Goal: Task Accomplishment & Management: Manage account settings

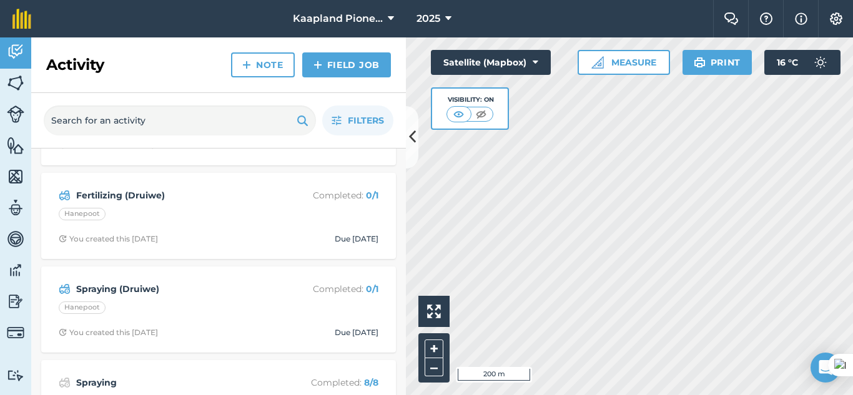
scroll to position [104, 0]
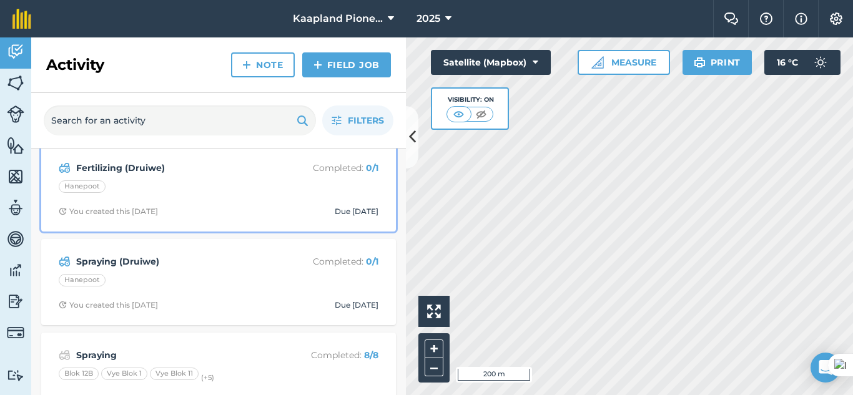
click at [273, 197] on div "Fertilizing (Druiwe) Completed : 0 / 1 Hanepoot You created this [DATE] Due [DA…" at bounding box center [219, 188] width 340 height 71
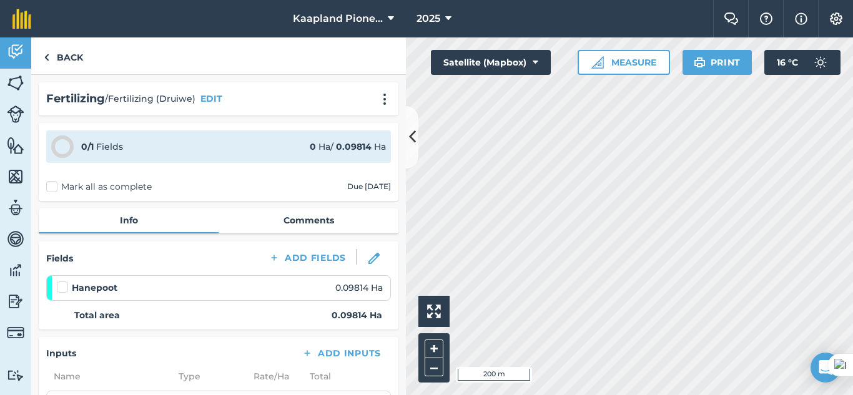
click at [56, 187] on label "Mark all as complete" at bounding box center [99, 186] width 106 height 13
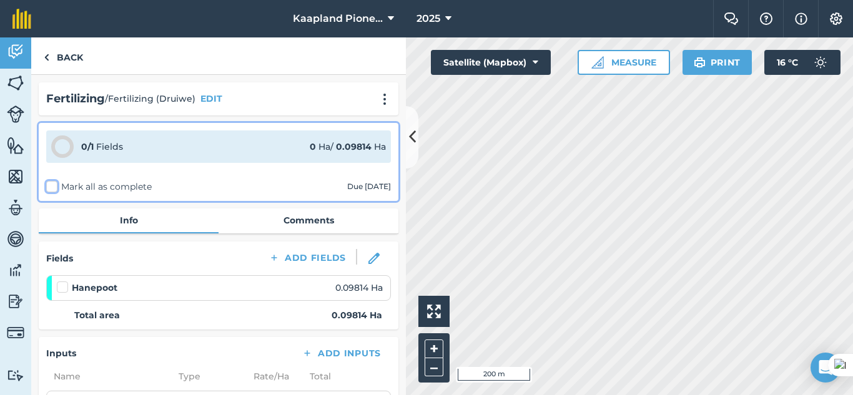
click at [54, 187] on input "Mark all as complete" at bounding box center [50, 184] width 8 height 8
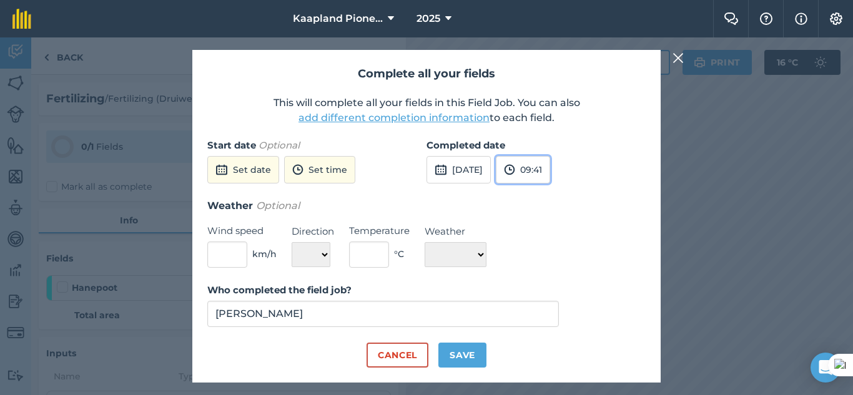
click at [550, 172] on button "09:41" at bounding box center [523, 169] width 54 height 27
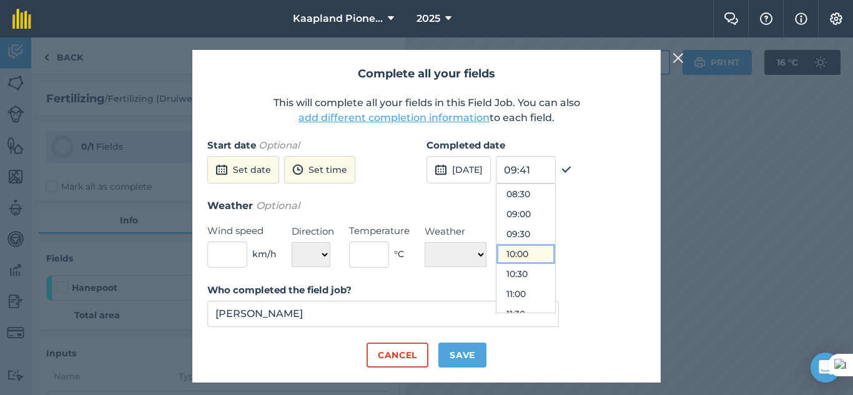
click at [555, 250] on button "10:00" at bounding box center [525, 254] width 59 height 20
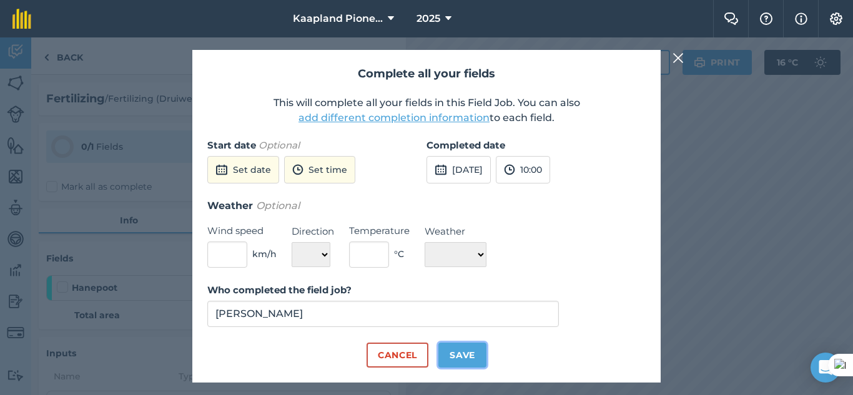
click at [471, 352] on button "Save" at bounding box center [462, 355] width 48 height 25
checkbox input "true"
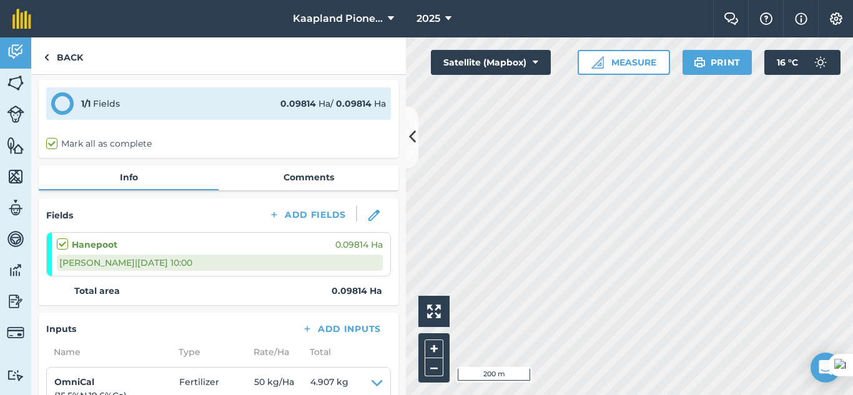
scroll to position [0, 0]
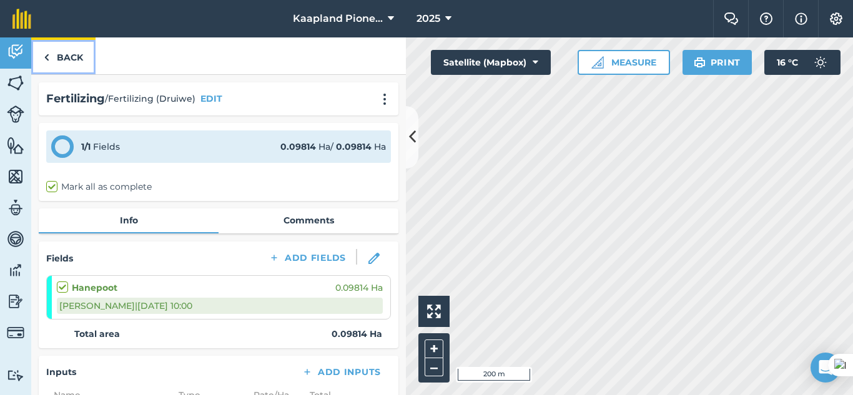
click at [79, 53] on link "Back" at bounding box center [63, 55] width 64 height 37
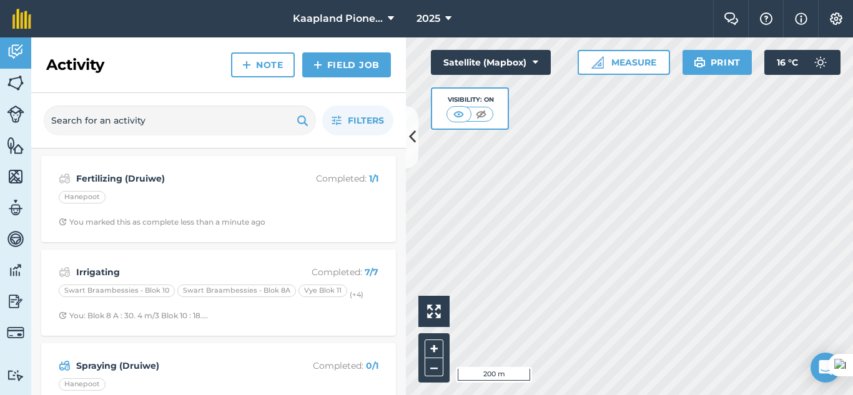
scroll to position [104, 0]
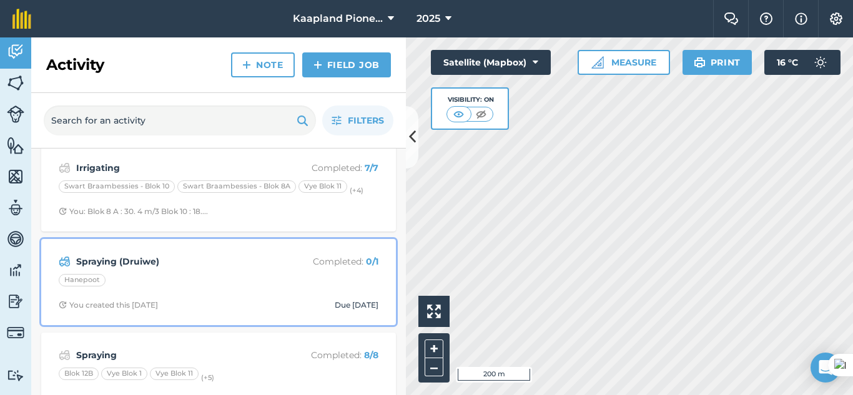
click at [274, 286] on div "Hanepoot" at bounding box center [219, 282] width 320 height 16
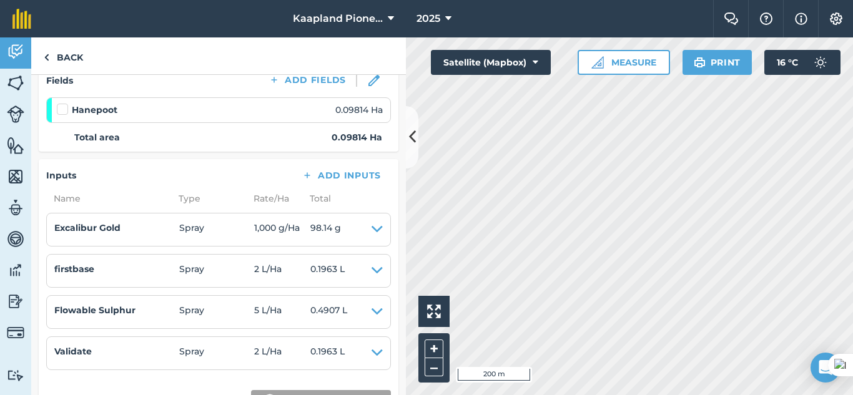
scroll to position [208, 0]
